Goal: Task Accomplishment & Management: Complete application form

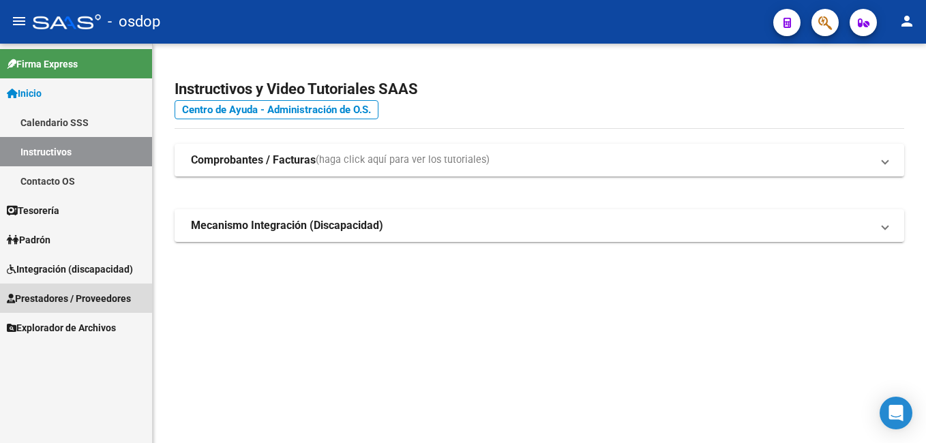
drag, startPoint x: 69, startPoint y: 290, endPoint x: 77, endPoint y: 295, distance: 9.8
click at [69, 290] on link "Prestadores / Proveedores" at bounding box center [76, 298] width 152 height 29
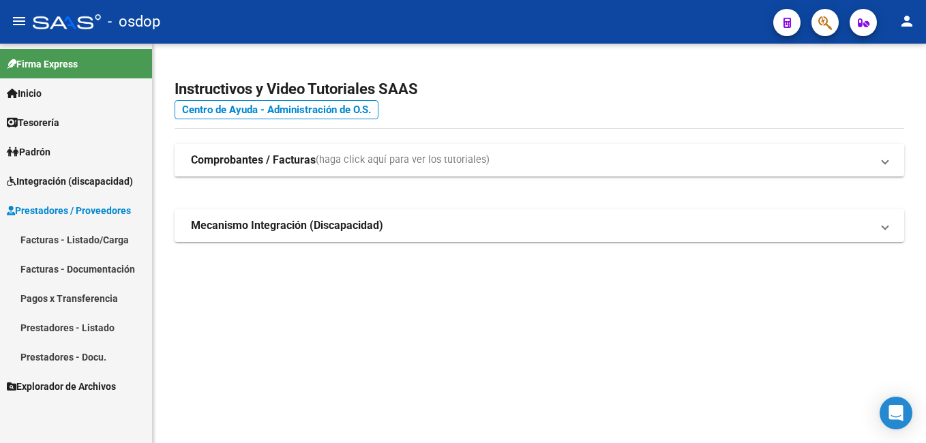
click at [91, 240] on link "Facturas - Listado/Carga" at bounding box center [76, 239] width 152 height 29
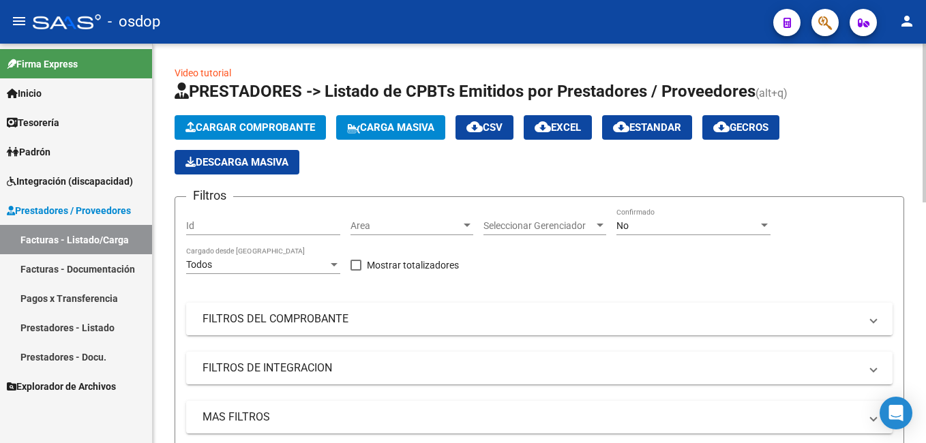
click at [254, 309] on mat-expansion-panel-header "FILTROS DEL COMPROBANTE" at bounding box center [539, 319] width 706 height 33
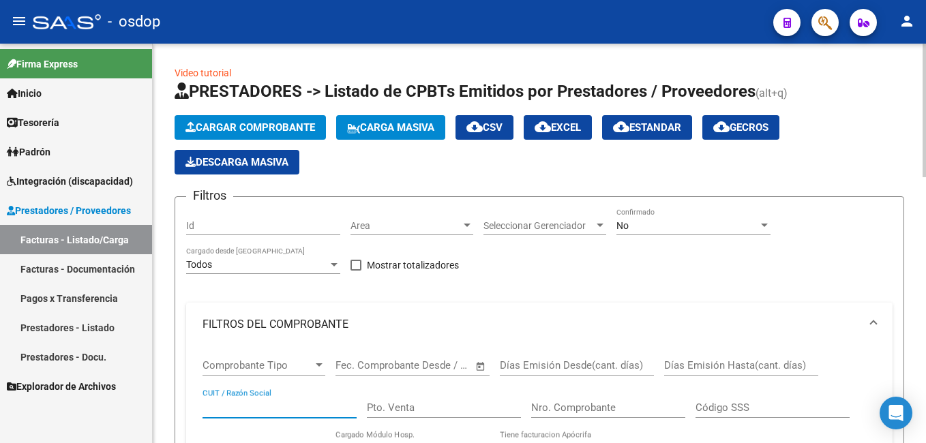
click at [235, 404] on input "CUIT / Razón Social" at bounding box center [280, 408] width 154 height 12
paste input "71165468"
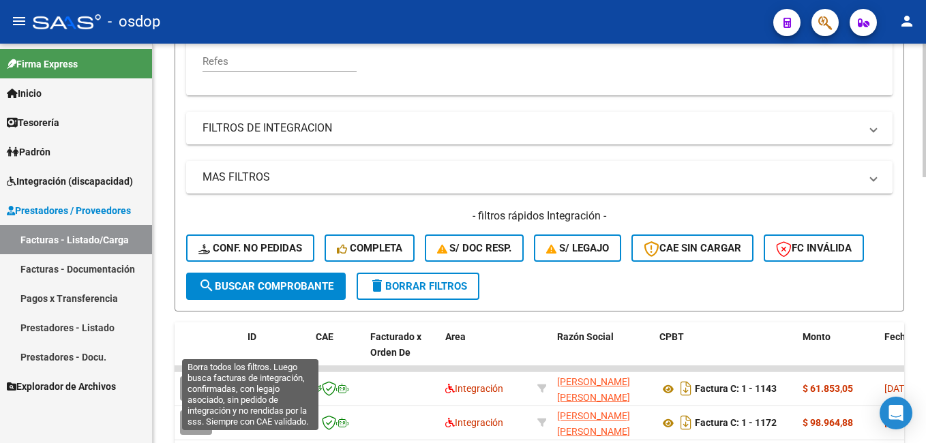
scroll to position [546, 0]
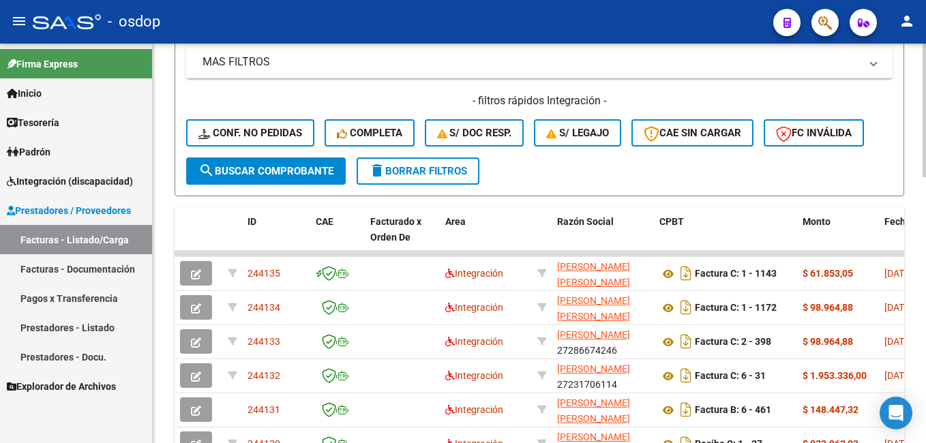
type input "30711654689"
click at [283, 176] on span "search Buscar Comprobante" at bounding box center [265, 171] width 135 height 12
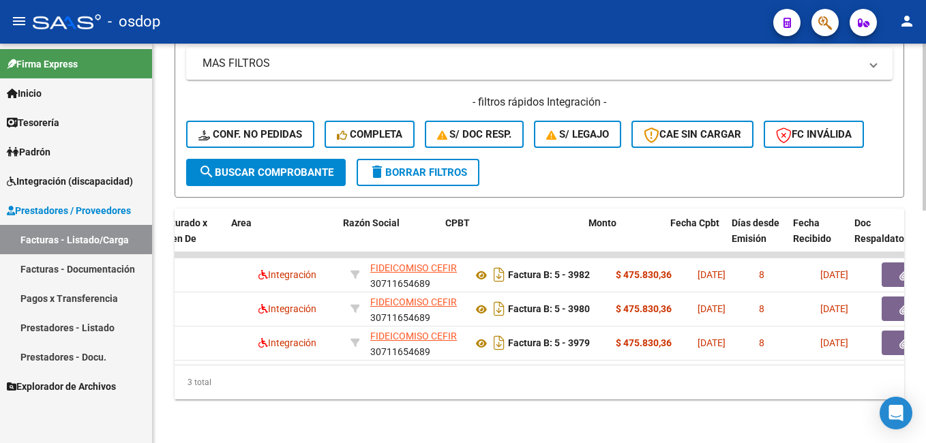
scroll to position [0, 133]
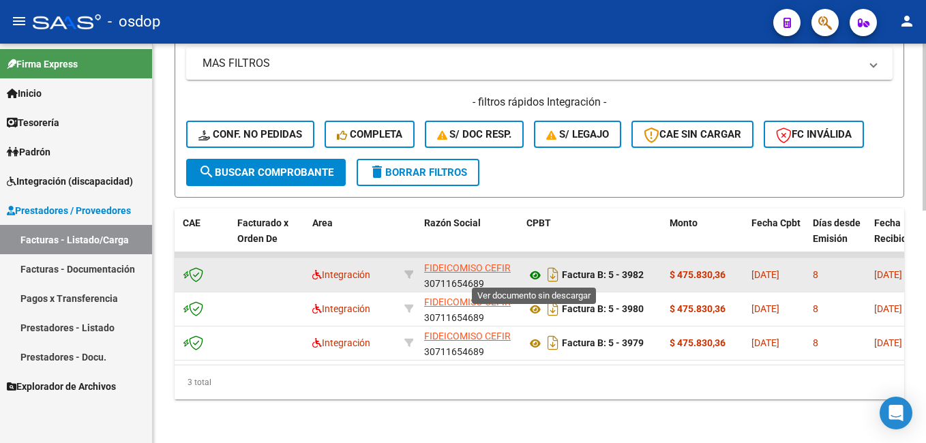
click at [535, 275] on icon at bounding box center [535, 275] width 18 height 16
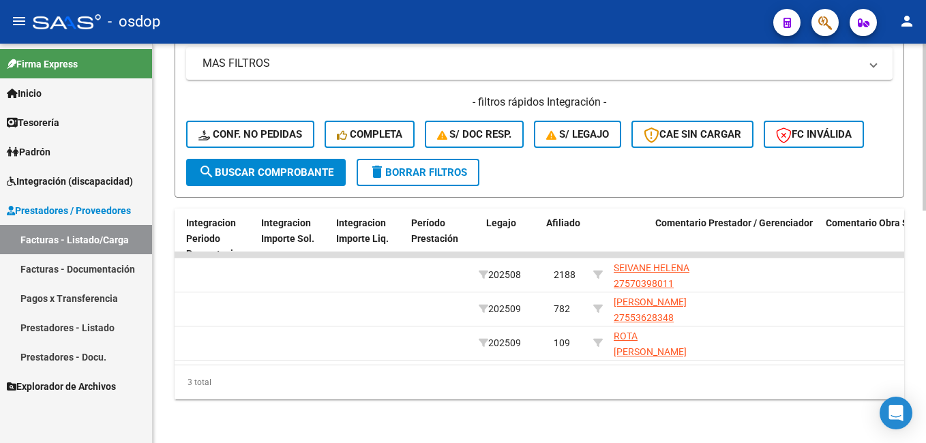
scroll to position [0, 1697]
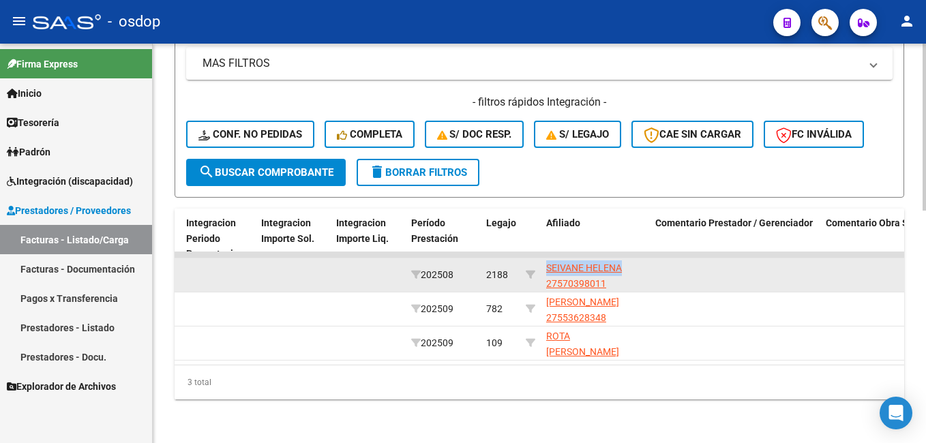
drag, startPoint x: 554, startPoint y: 267, endPoint x: 631, endPoint y: 271, distance: 77.8
click at [631, 271] on datatable-body-cell "SEIVANE HELENA 27570398011" at bounding box center [595, 274] width 109 height 33
copy span "[PERSON_NAME]"
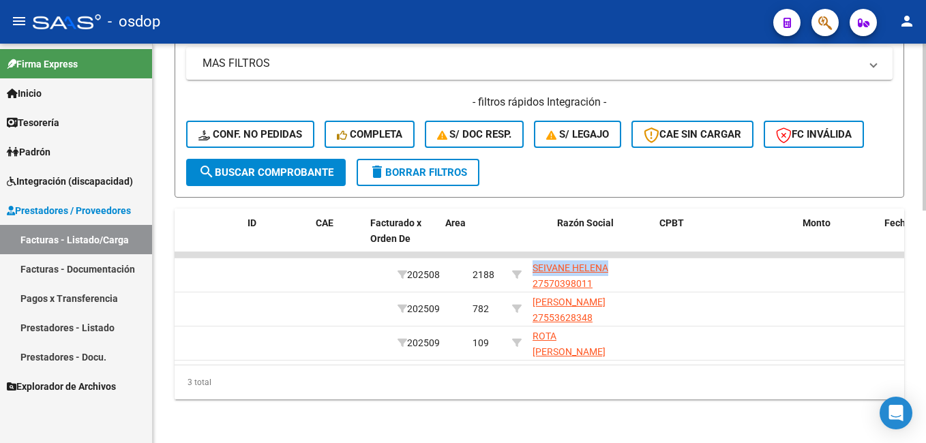
scroll to position [0, 0]
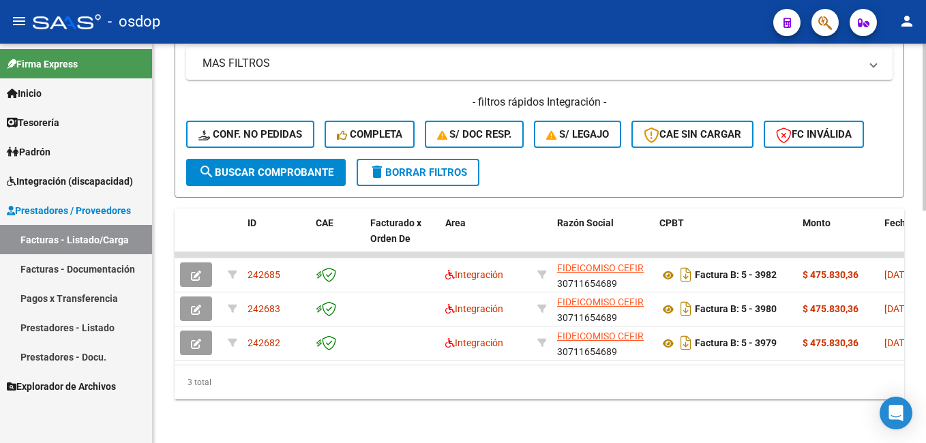
click at [409, 169] on span "delete Borrar Filtros" at bounding box center [418, 172] width 98 height 12
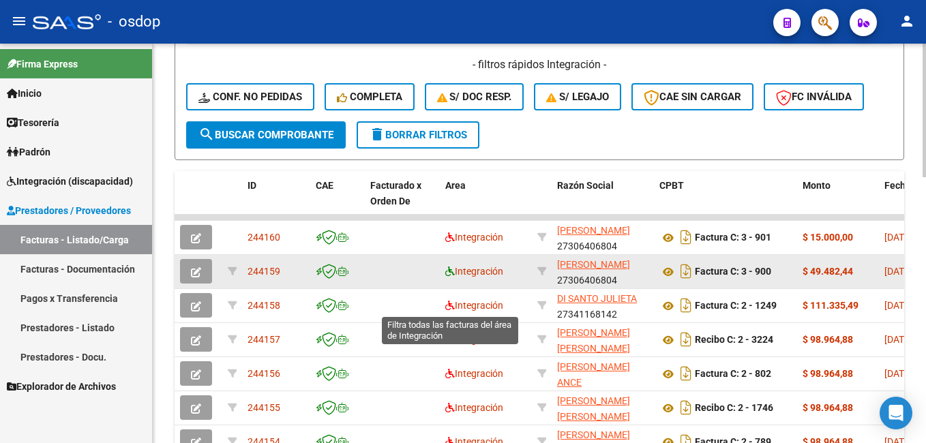
scroll to position [614, 0]
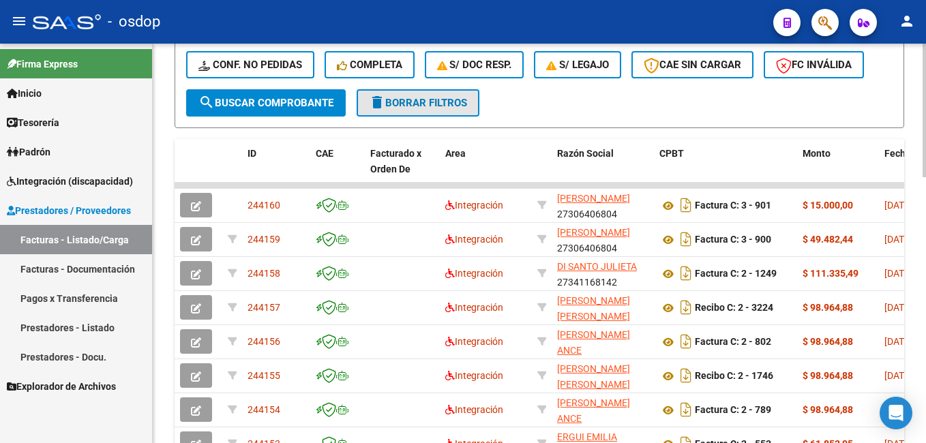
click at [428, 97] on span "delete Borrar Filtros" at bounding box center [418, 103] width 98 height 12
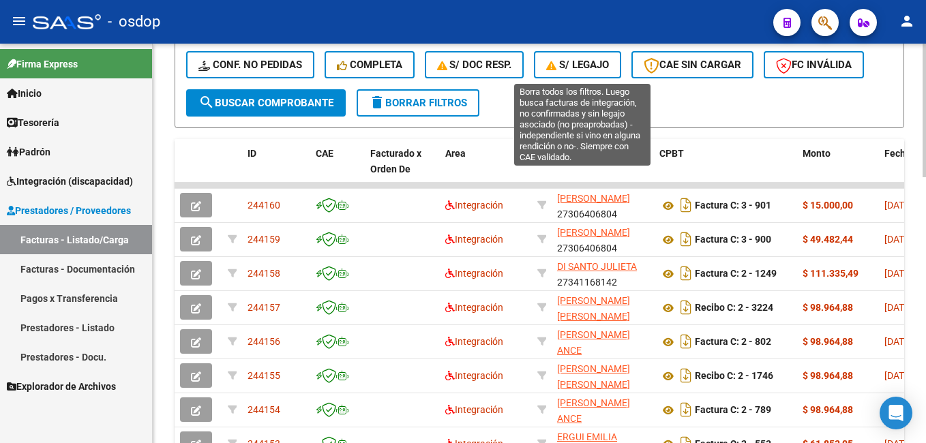
click at [596, 61] on span "S/ legajo" at bounding box center [577, 65] width 63 height 12
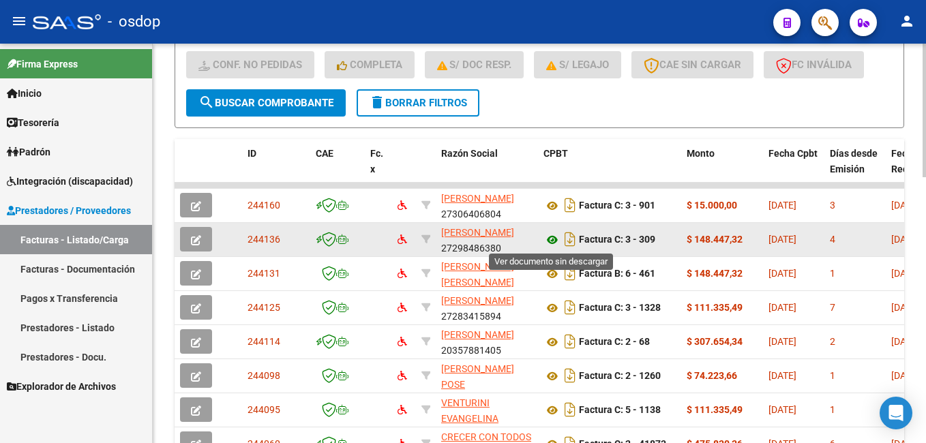
click at [550, 235] on icon at bounding box center [552, 240] width 18 height 16
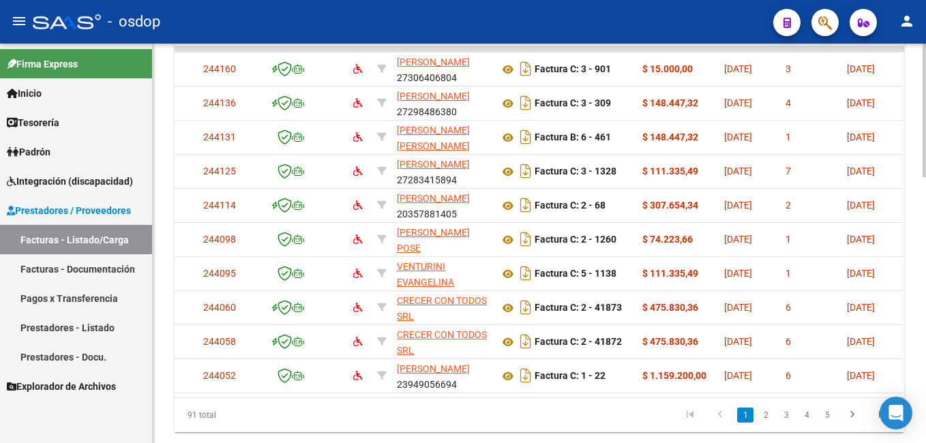
scroll to position [0, 0]
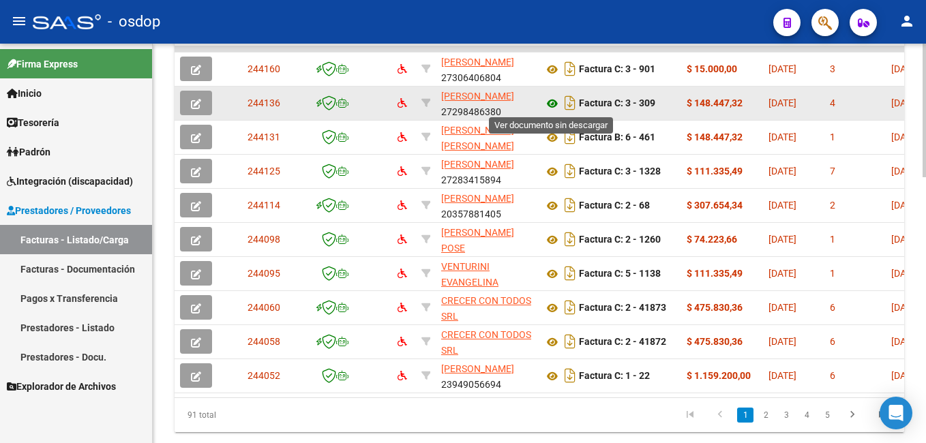
click at [553, 103] on icon at bounding box center [552, 103] width 18 height 16
click at [198, 102] on icon "button" at bounding box center [196, 104] width 10 height 10
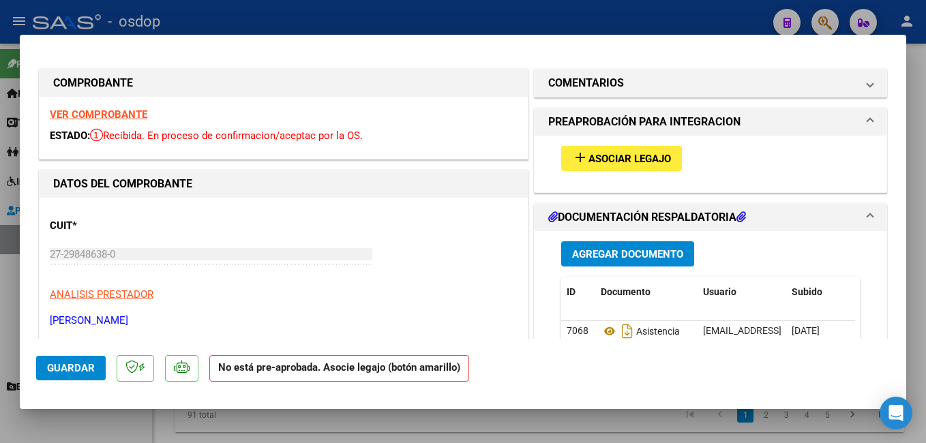
click at [618, 160] on span "Asociar Legajo" at bounding box center [629, 159] width 83 height 12
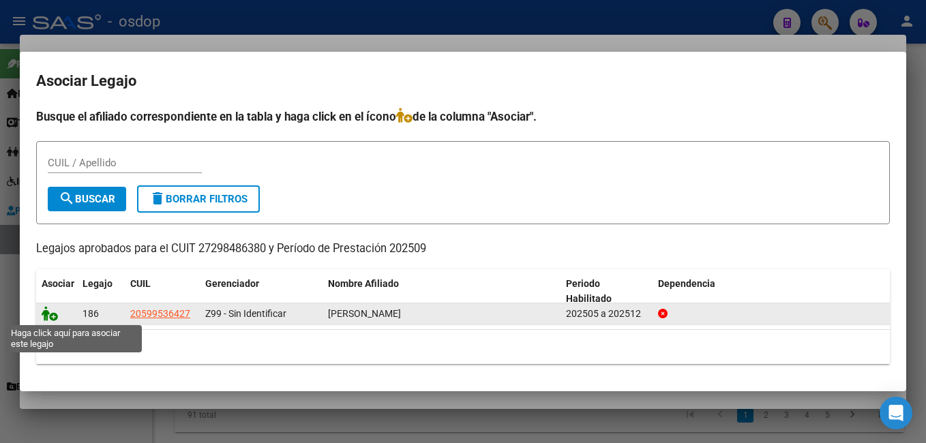
click at [42, 310] on icon at bounding box center [50, 313] width 16 height 15
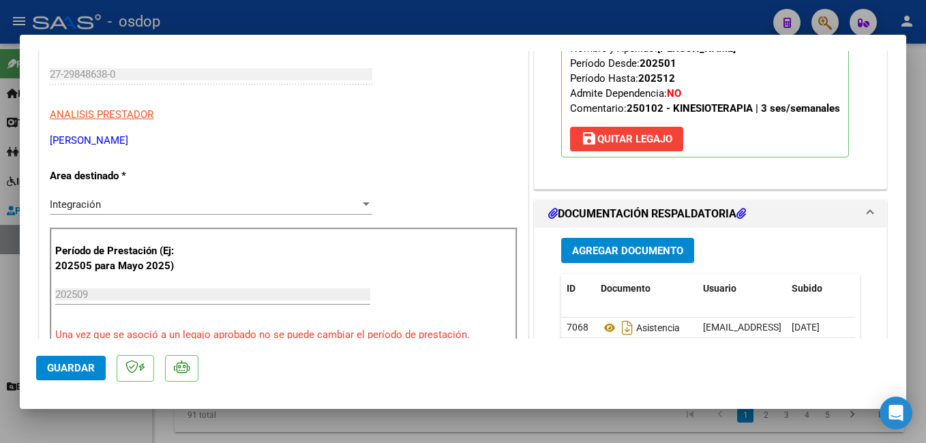
scroll to position [205, 0]
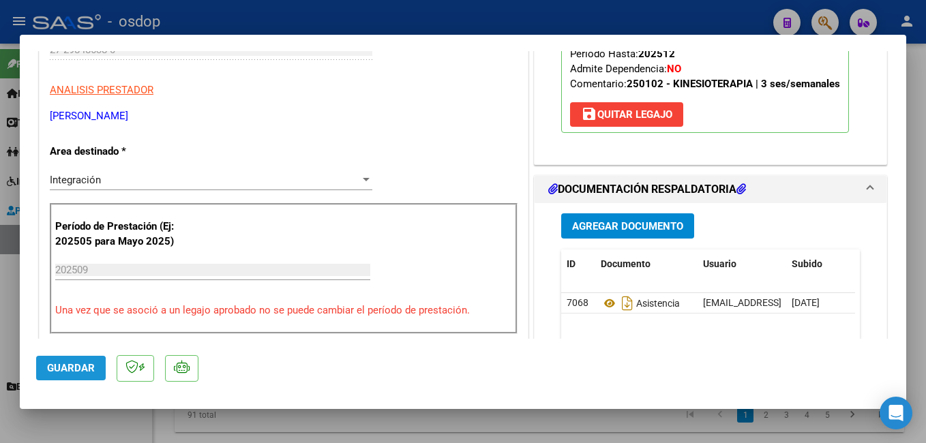
click at [65, 370] on span "Guardar" at bounding box center [71, 368] width 48 height 12
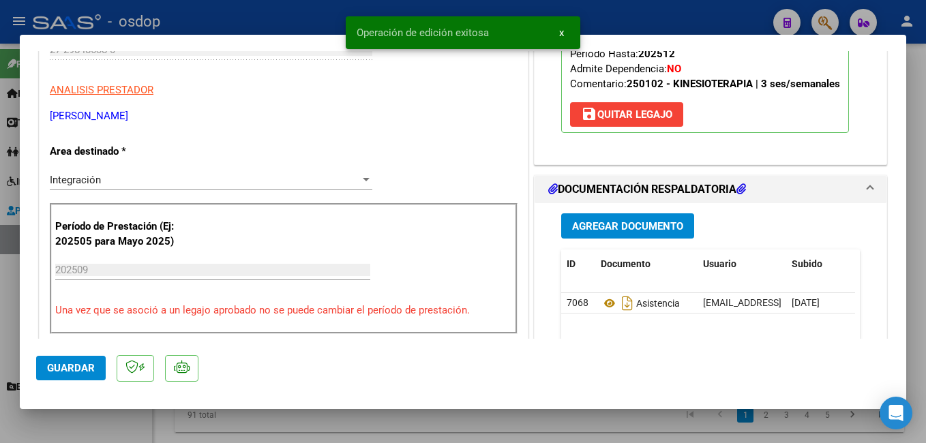
click at [308, 12] on div at bounding box center [463, 221] width 926 height 443
type input "$ 0,00"
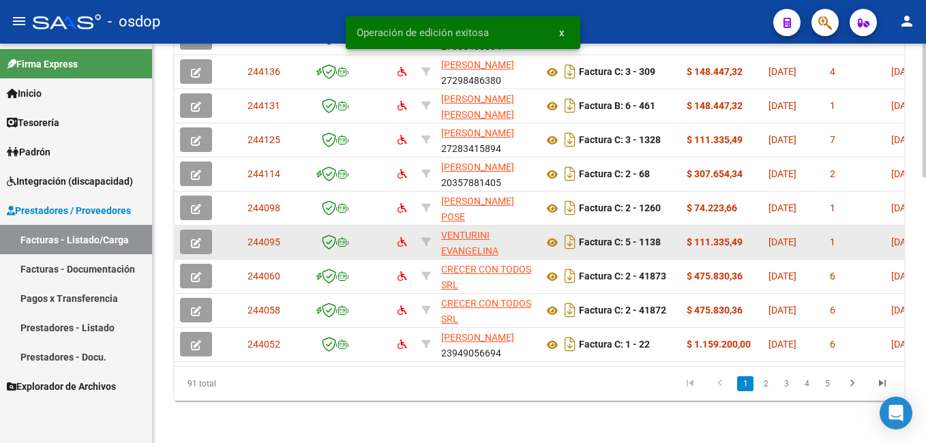
scroll to position [717, 0]
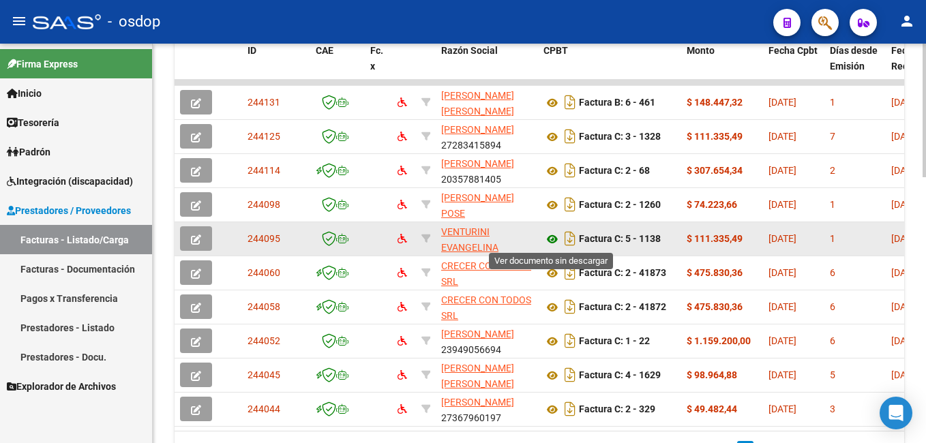
click at [550, 238] on icon at bounding box center [552, 239] width 18 height 16
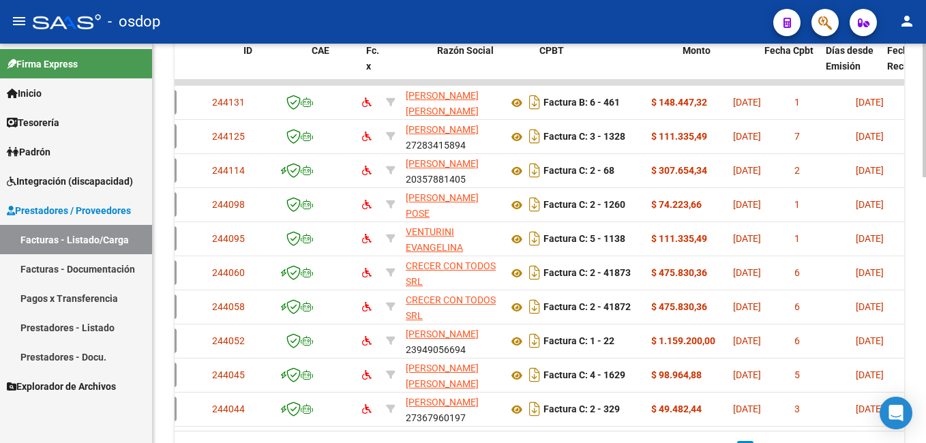
scroll to position [0, 0]
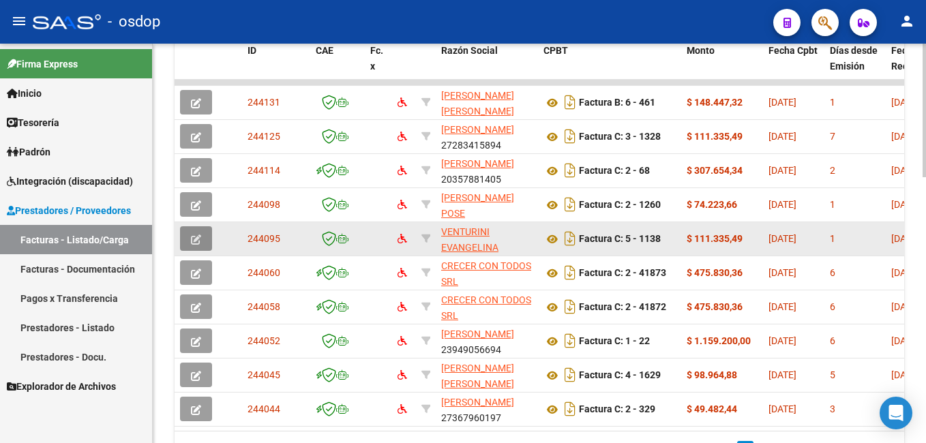
click at [194, 239] on icon "button" at bounding box center [196, 240] width 10 height 10
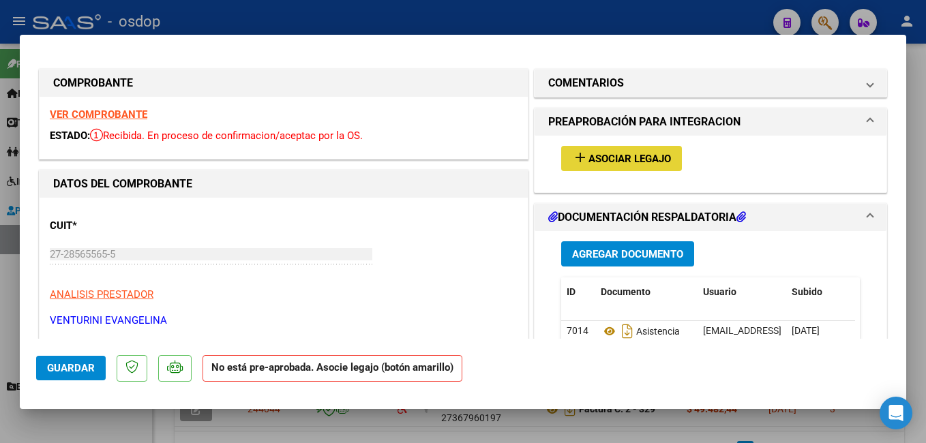
click at [600, 150] on button "add Asociar Legajo" at bounding box center [621, 158] width 121 height 25
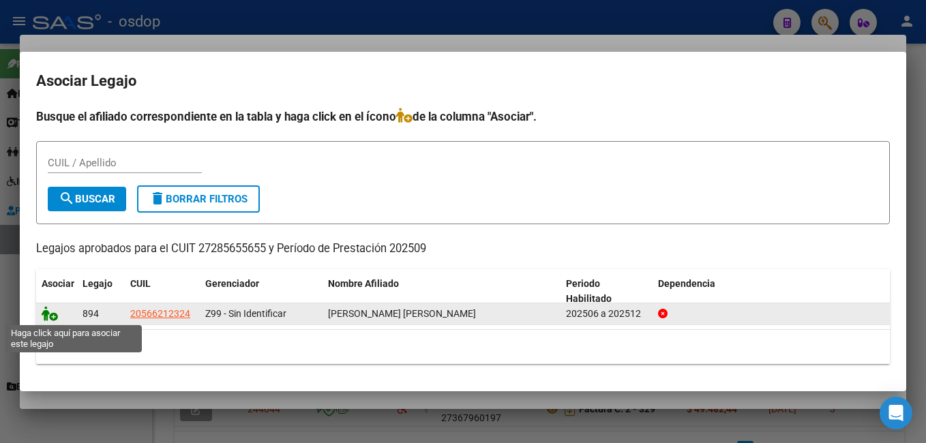
click at [52, 317] on icon at bounding box center [50, 313] width 16 height 15
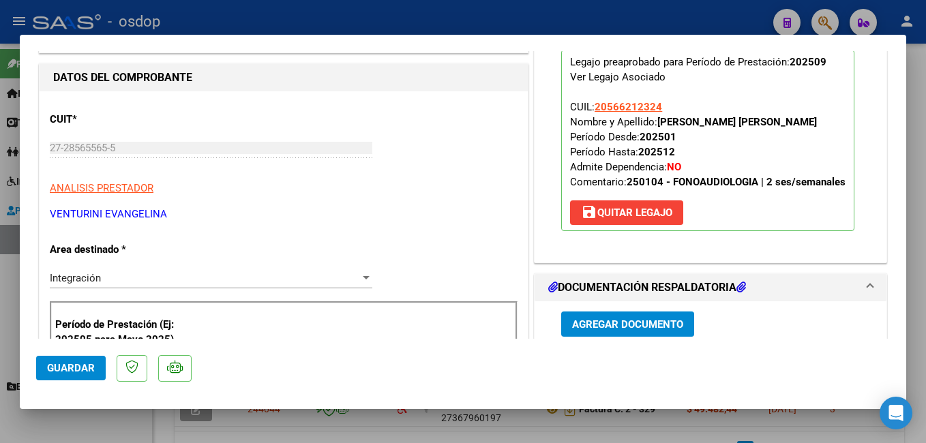
scroll to position [136, 0]
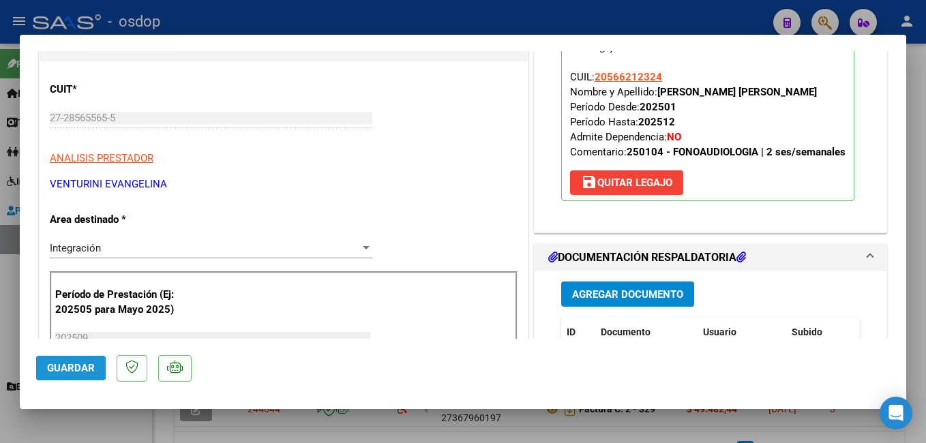
drag, startPoint x: 65, startPoint y: 368, endPoint x: 85, endPoint y: 369, distance: 19.8
click at [65, 368] on span "Guardar" at bounding box center [71, 368] width 48 height 12
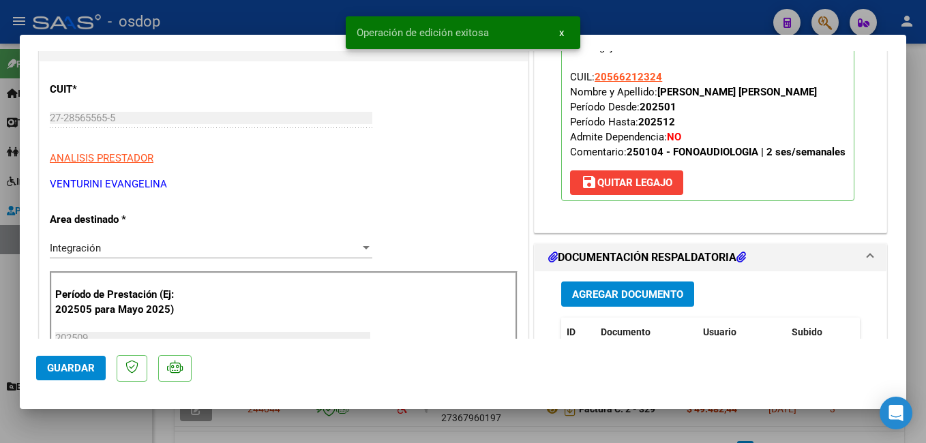
click at [705, 16] on div at bounding box center [463, 221] width 926 height 443
type input "$ 0,00"
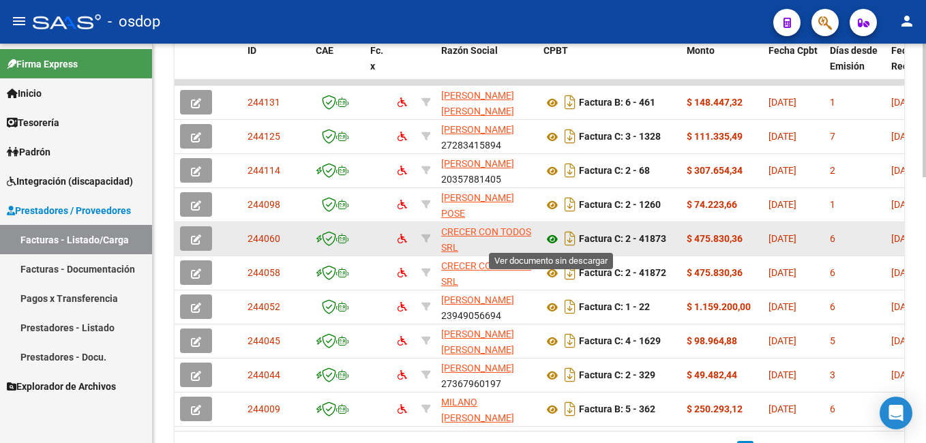
click at [553, 239] on icon at bounding box center [552, 239] width 18 height 16
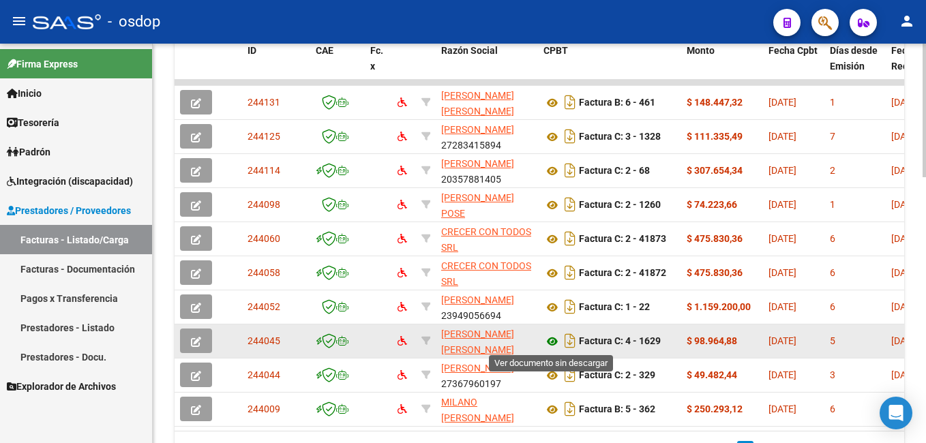
click at [553, 339] on icon at bounding box center [552, 341] width 18 height 16
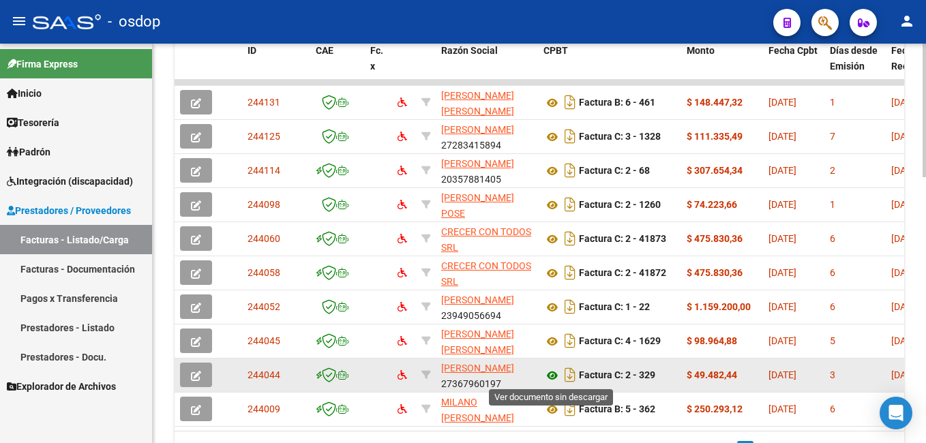
click at [555, 374] on icon at bounding box center [552, 376] width 18 height 16
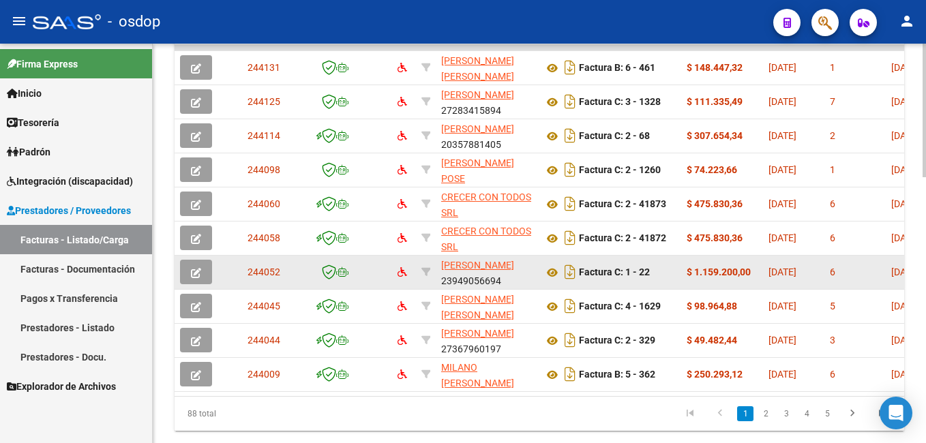
scroll to position [785, 0]
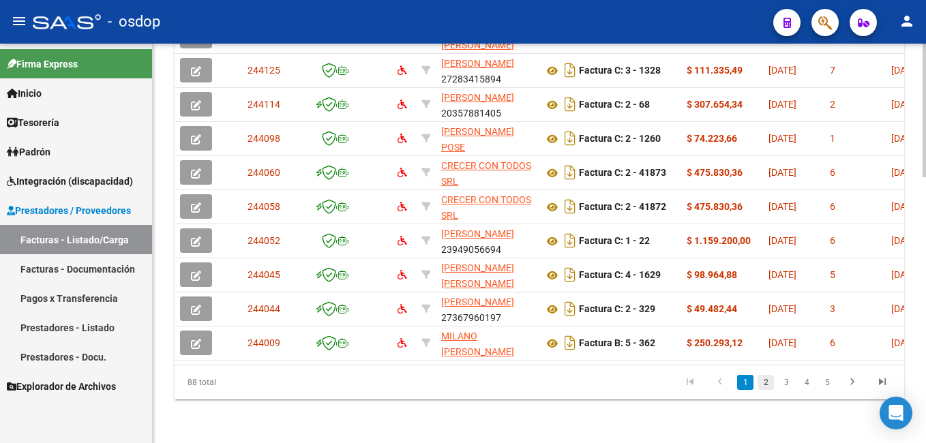
click at [768, 390] on link "2" at bounding box center [766, 382] width 16 height 15
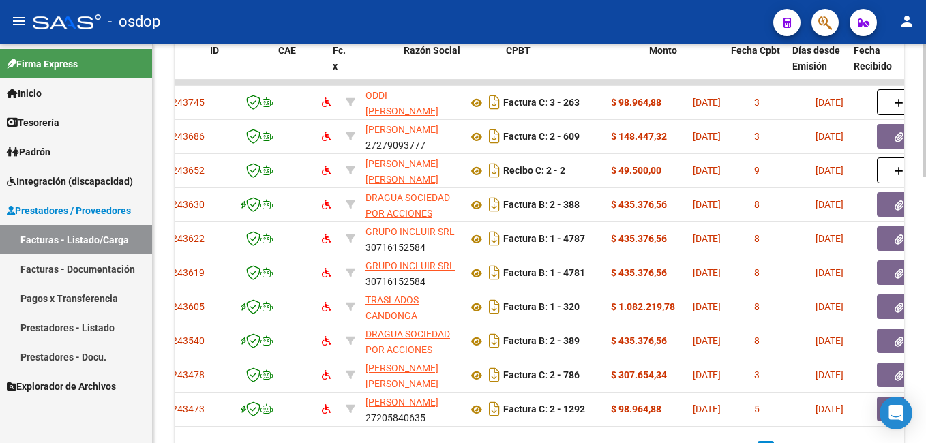
scroll to position [0, 0]
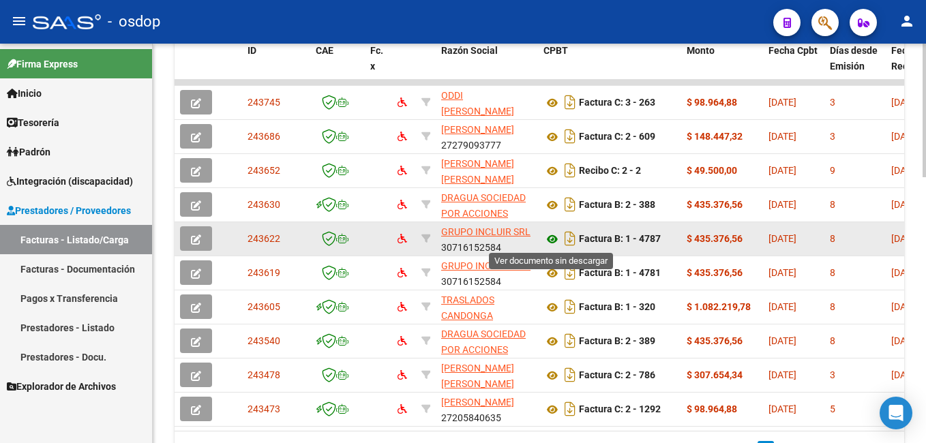
click at [552, 236] on icon at bounding box center [552, 239] width 18 height 16
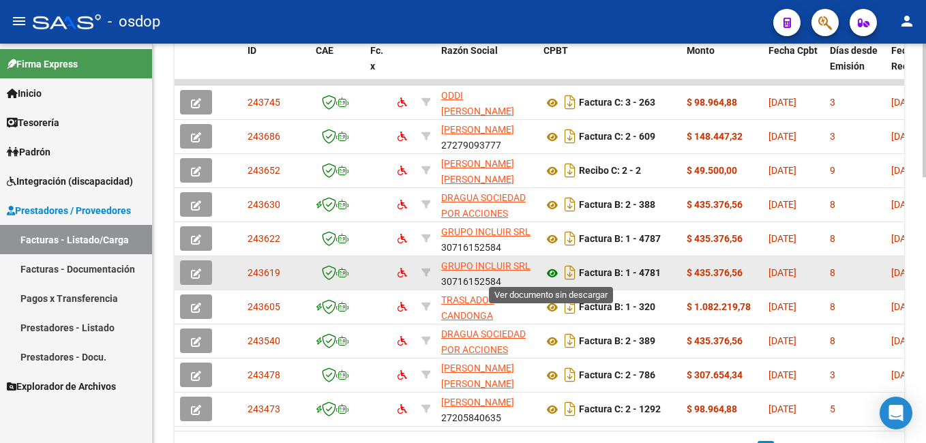
click at [552, 272] on icon at bounding box center [552, 273] width 18 height 16
